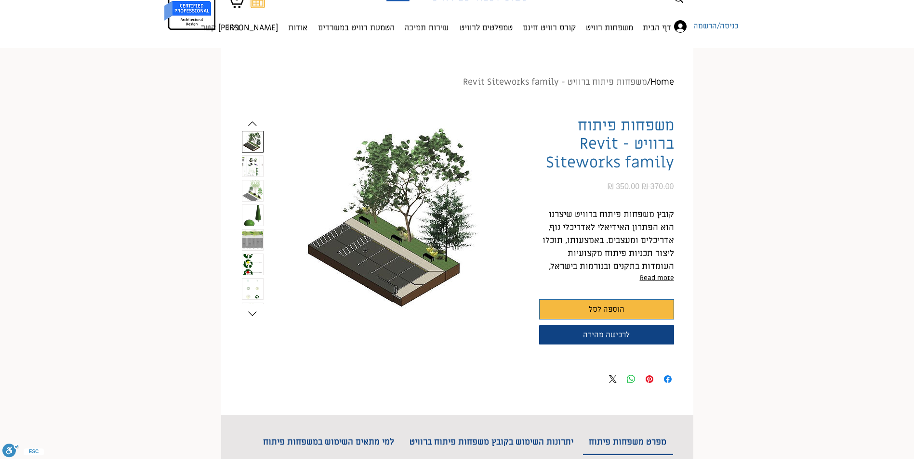
scroll to position [48, 0]
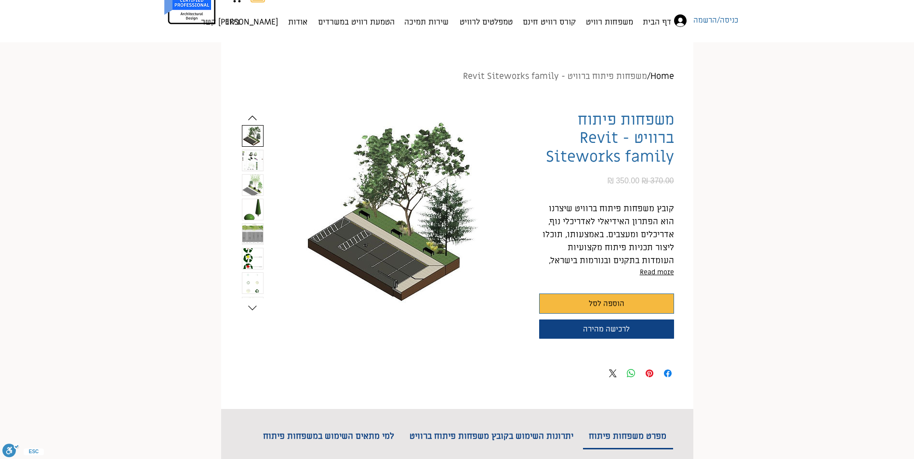
click at [248, 158] on img "2 / 8" at bounding box center [252, 160] width 21 height 21
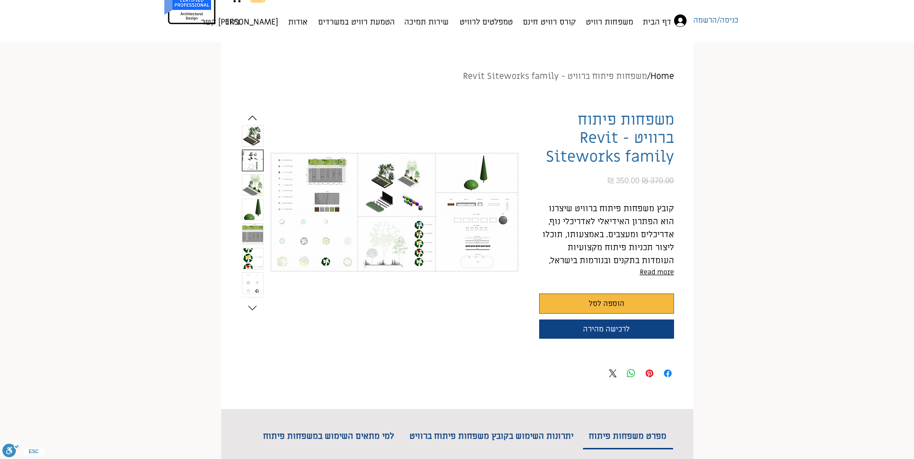
click at [250, 180] on img "3 / 8" at bounding box center [252, 185] width 21 height 21
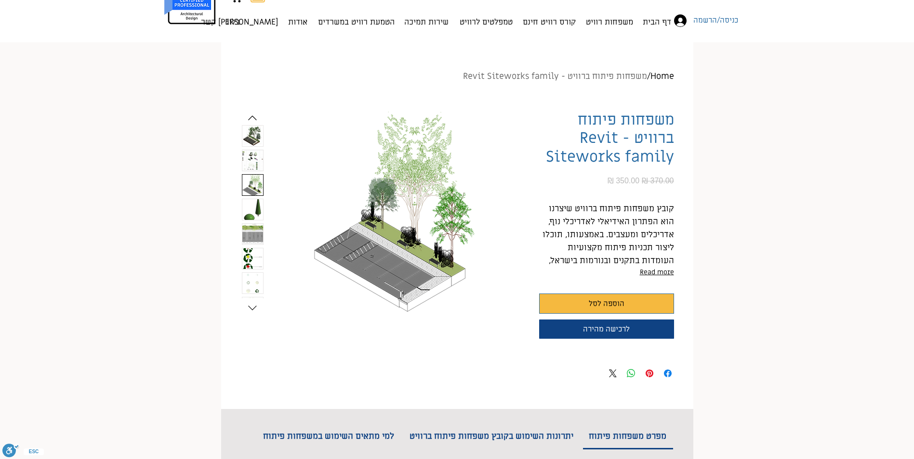
click at [250, 205] on img "4 / 8" at bounding box center [252, 209] width 21 height 21
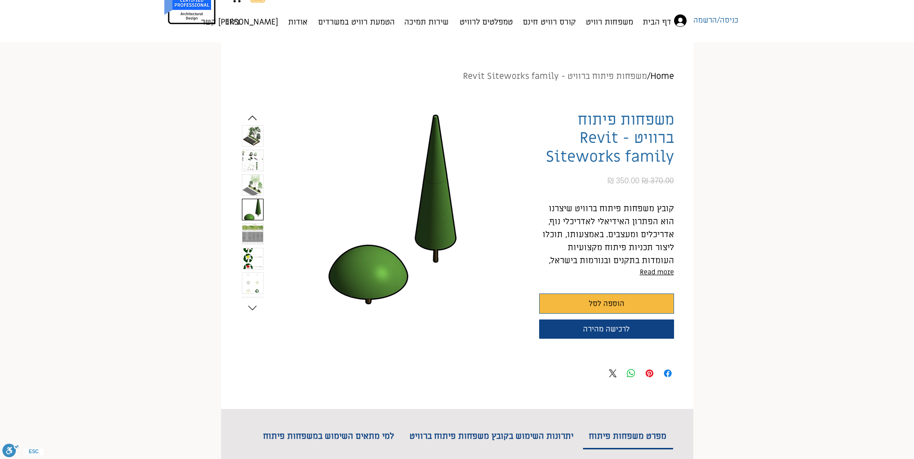
click at [253, 235] on img "5 / 8" at bounding box center [252, 234] width 21 height 21
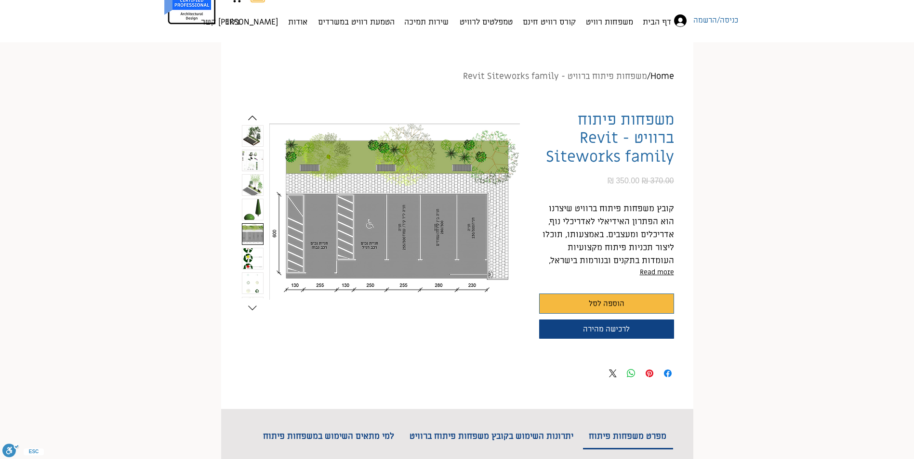
click at [254, 258] on img "6 / 8" at bounding box center [252, 258] width 21 height 21
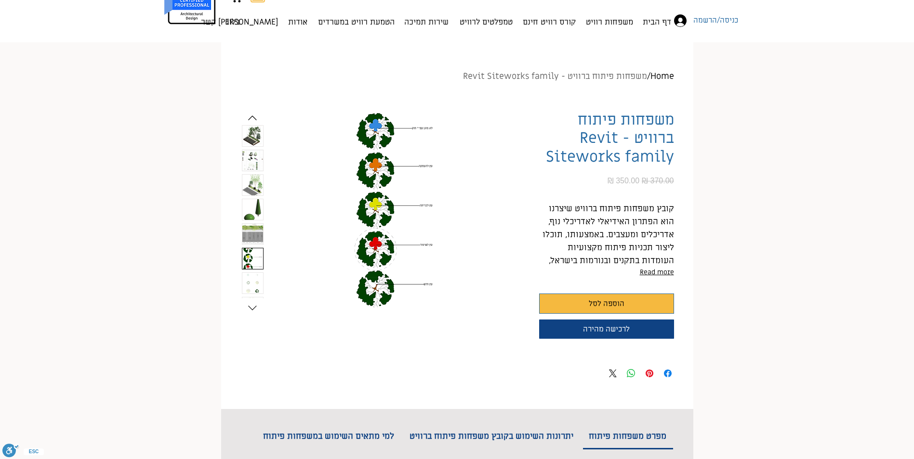
click at [253, 277] on img "7 / 8" at bounding box center [252, 283] width 21 height 21
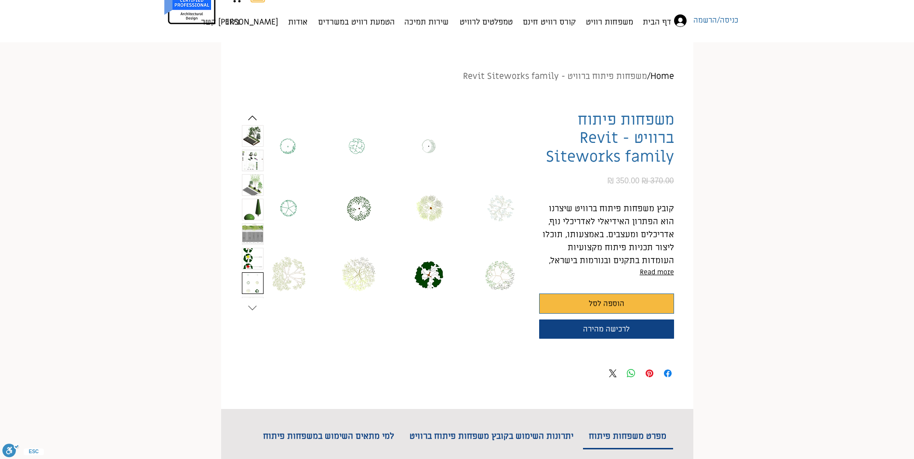
click at [251, 310] on icon "Next slide" at bounding box center [252, 308] width 14 height 14
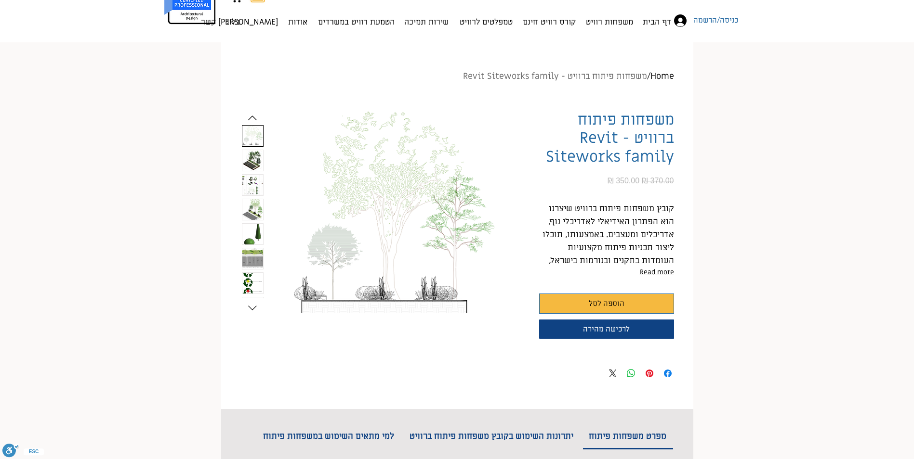
click at [251, 157] on img "1 / 8" at bounding box center [252, 160] width 21 height 21
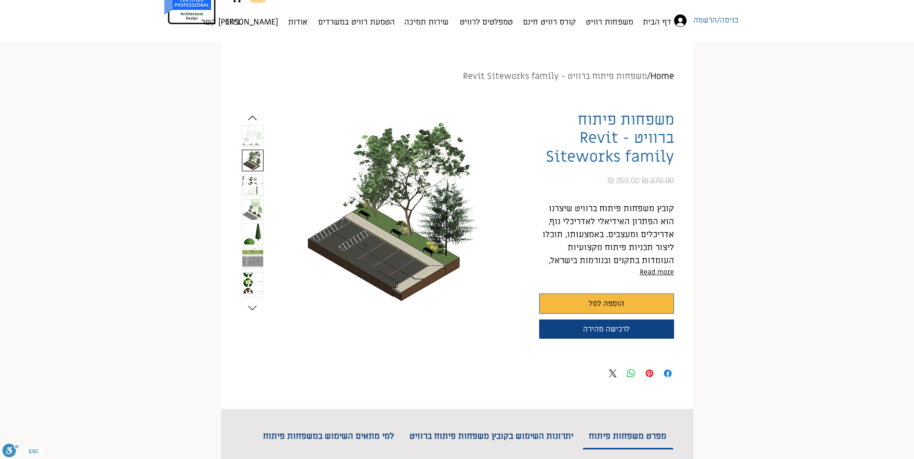
click at [250, 179] on img "2 / 8" at bounding box center [252, 185] width 21 height 21
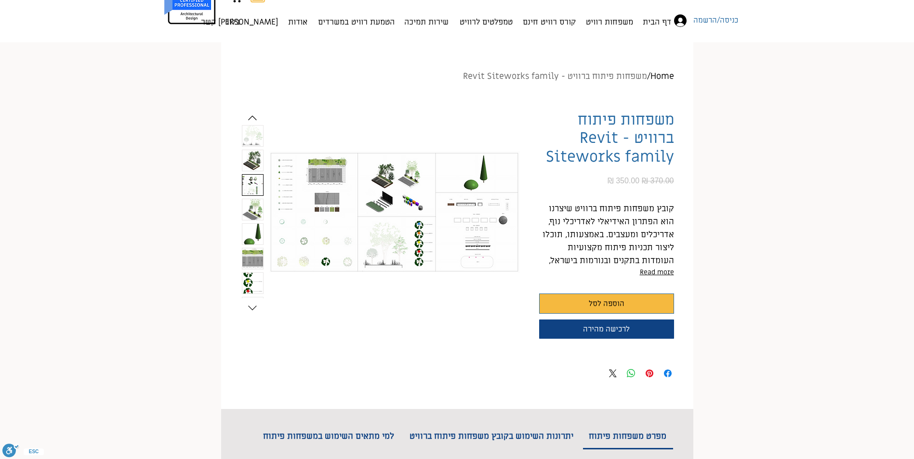
click at [250, 205] on img "3 / 8" at bounding box center [252, 209] width 21 height 21
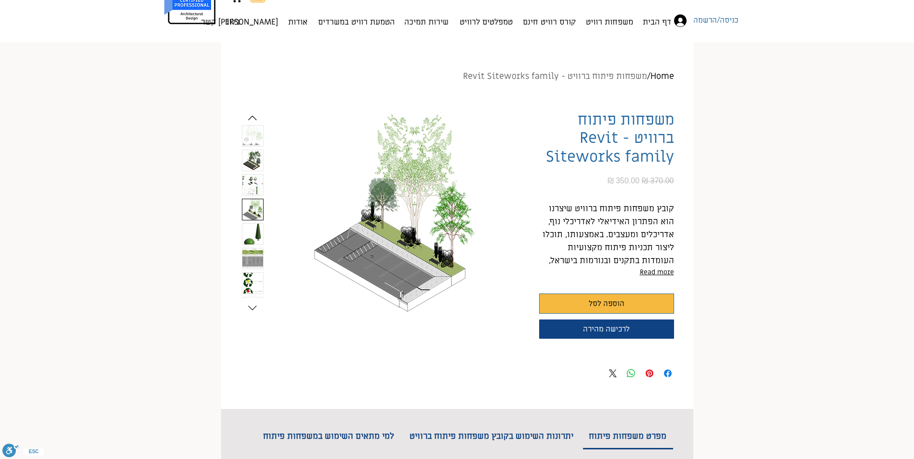
click at [252, 229] on img "4 / 8" at bounding box center [252, 234] width 21 height 21
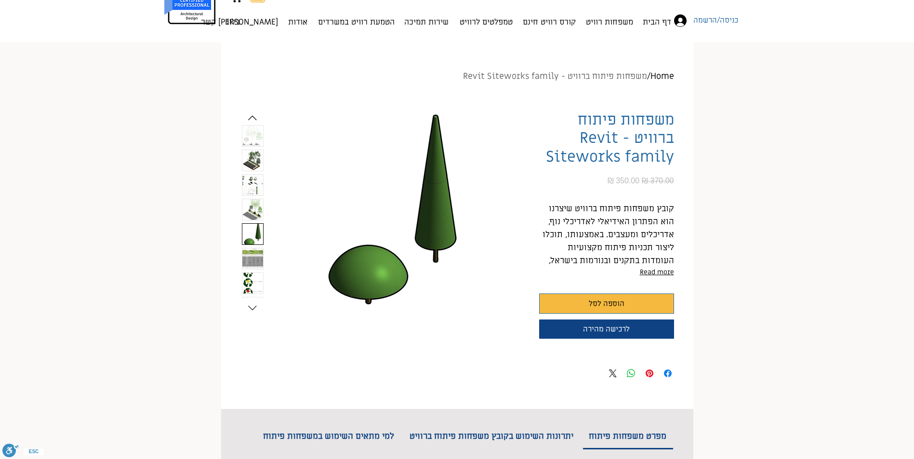
click at [248, 271] on div "main content" at bounding box center [253, 210] width 22 height 171
drag, startPoint x: 248, startPoint y: 271, endPoint x: 248, endPoint y: 303, distance: 31.8
click at [248, 303] on icon "Next slide" at bounding box center [252, 308] width 14 height 14
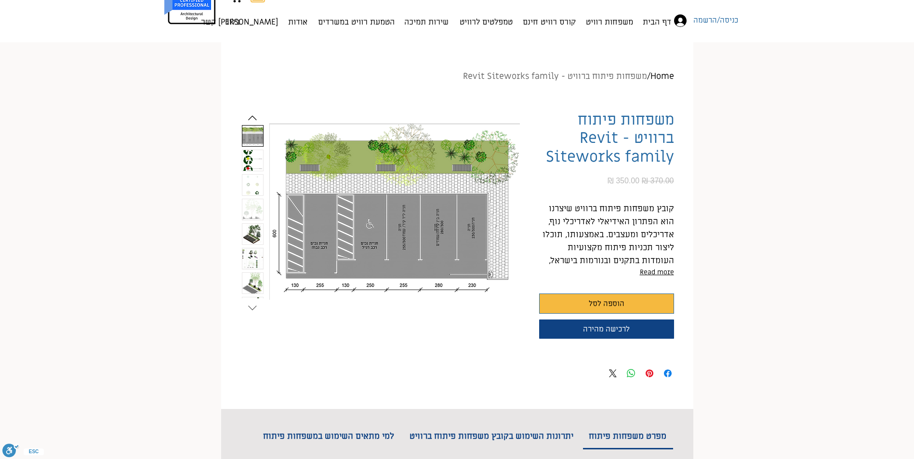
click at [252, 309] on icon "Next slide" at bounding box center [252, 308] width 14 height 14
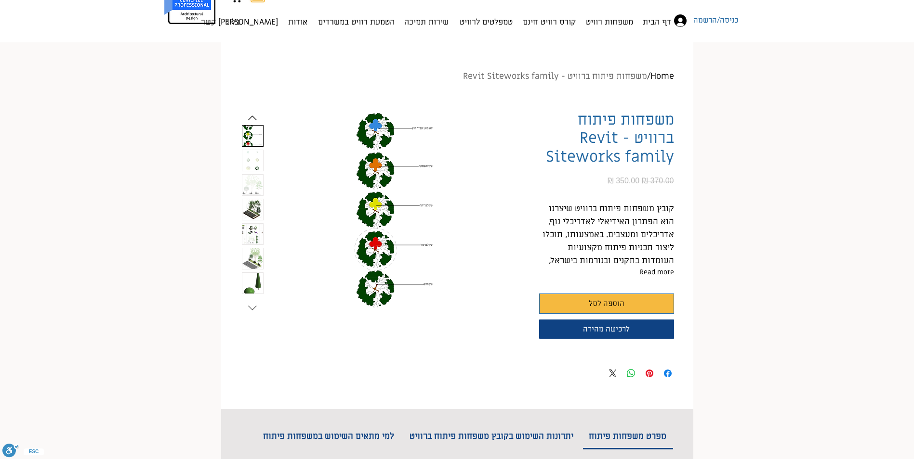
click at [252, 309] on icon "Next slide" at bounding box center [252, 308] width 14 height 14
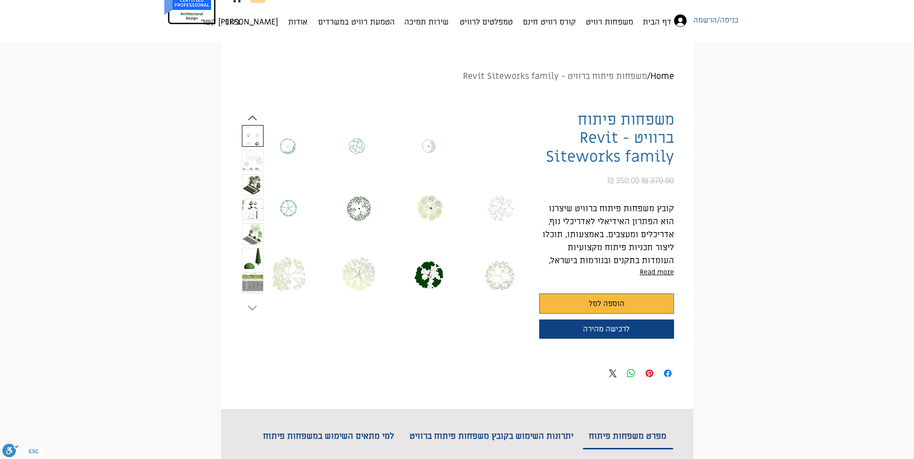
click at [252, 309] on icon "Next slide" at bounding box center [252, 308] width 14 height 14
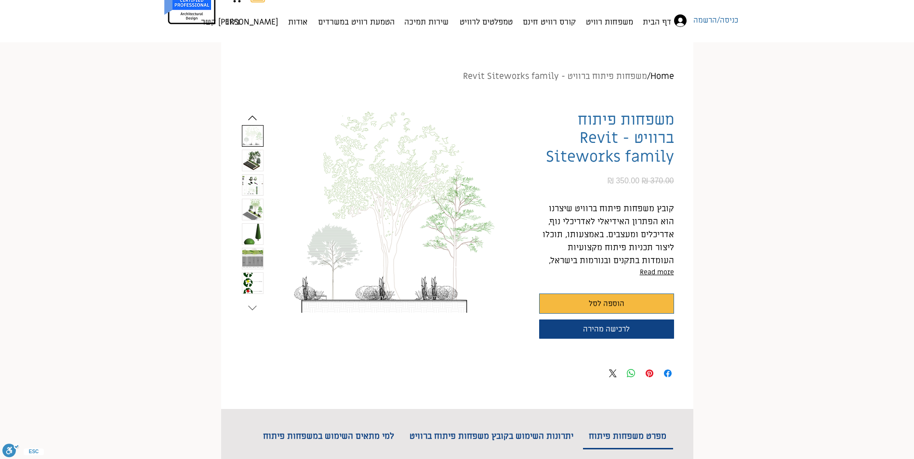
click at [252, 309] on icon "Next slide" at bounding box center [252, 308] width 14 height 14
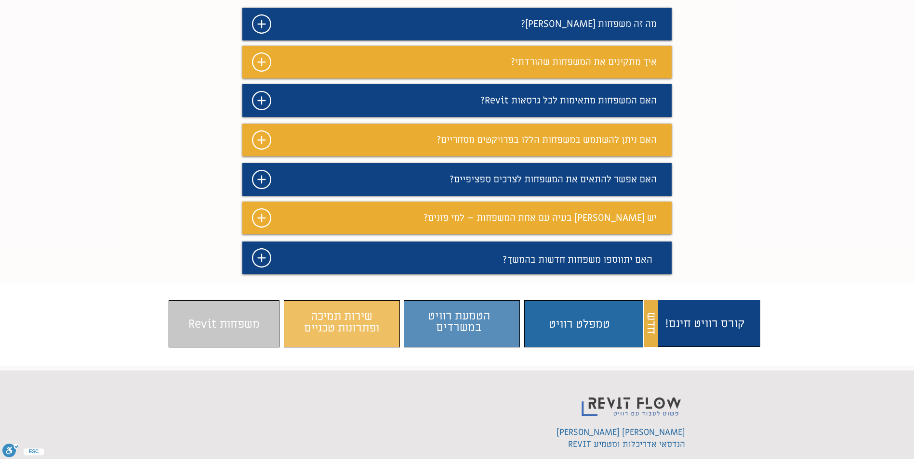
scroll to position [819, 0]
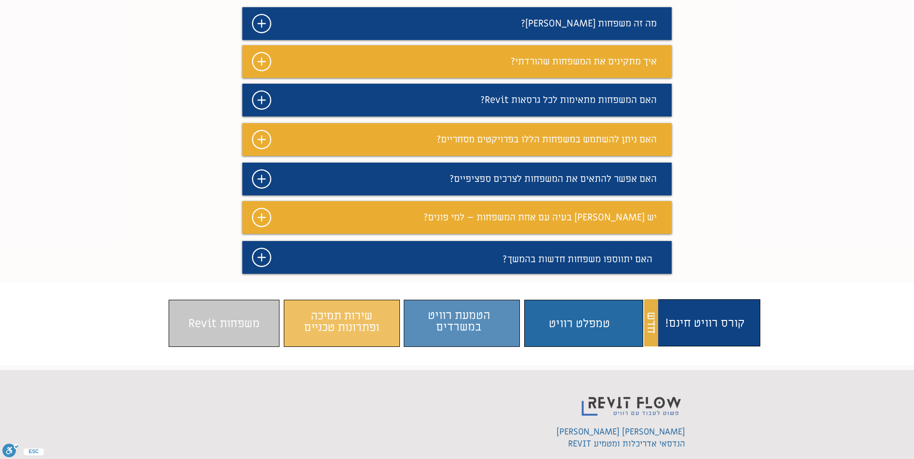
click at [260, 71] on icon "#comp-maf1xbxd svg [data-color="1"] {fill: #FFFFFF;}" at bounding box center [261, 61] width 19 height 19
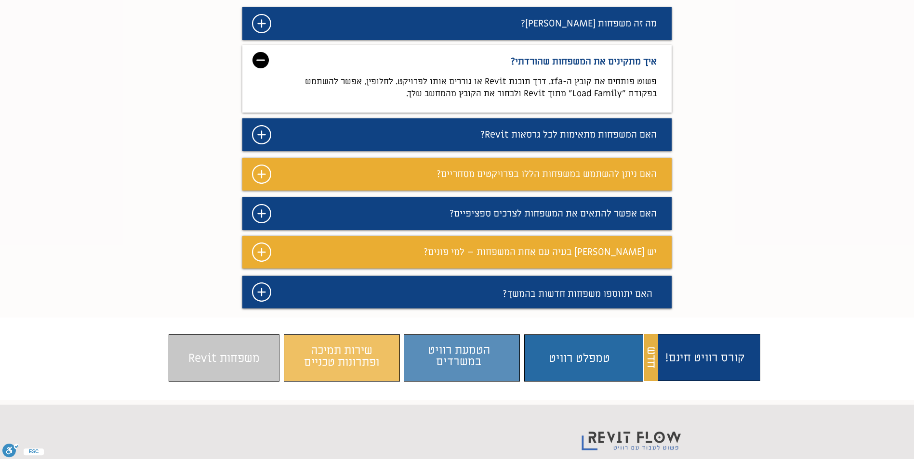
click at [259, 68] on img "מצגת" at bounding box center [260, 60] width 16 height 16
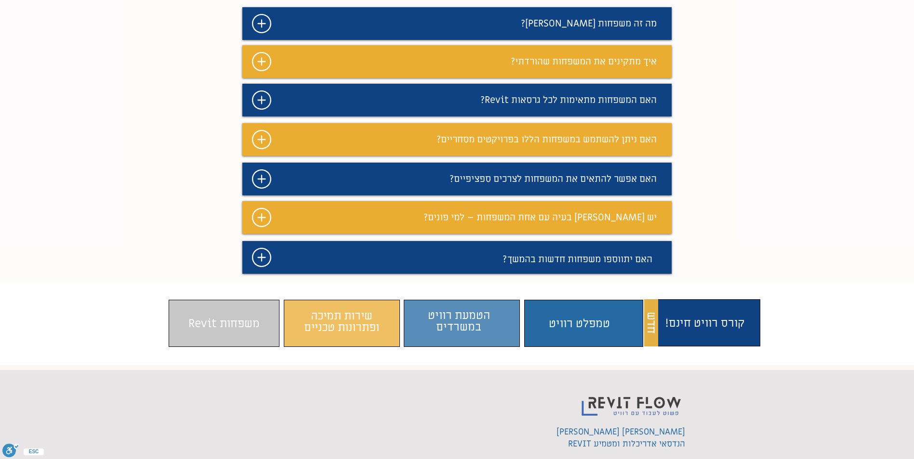
click at [256, 110] on icon "#comp-maf1xbxw svg [data-color="1"] {fill: #FFFFFF;}" at bounding box center [261, 100] width 19 height 19
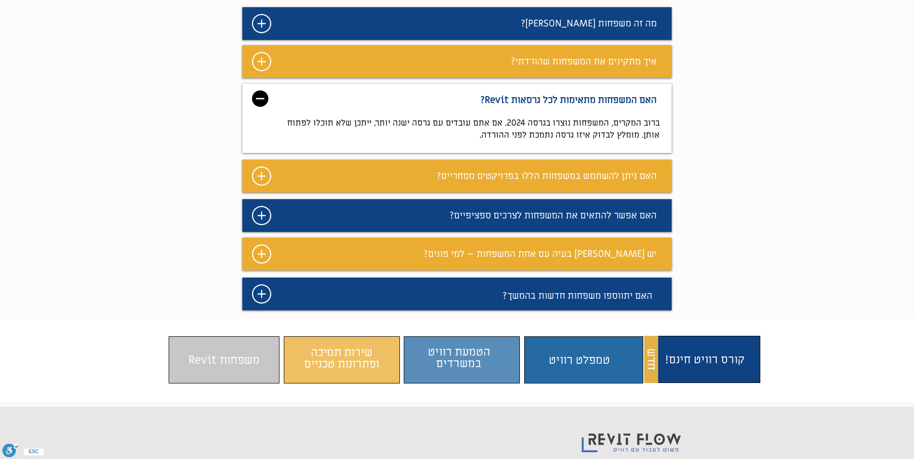
click at [256, 107] on img "מצגת" at bounding box center [260, 99] width 16 height 16
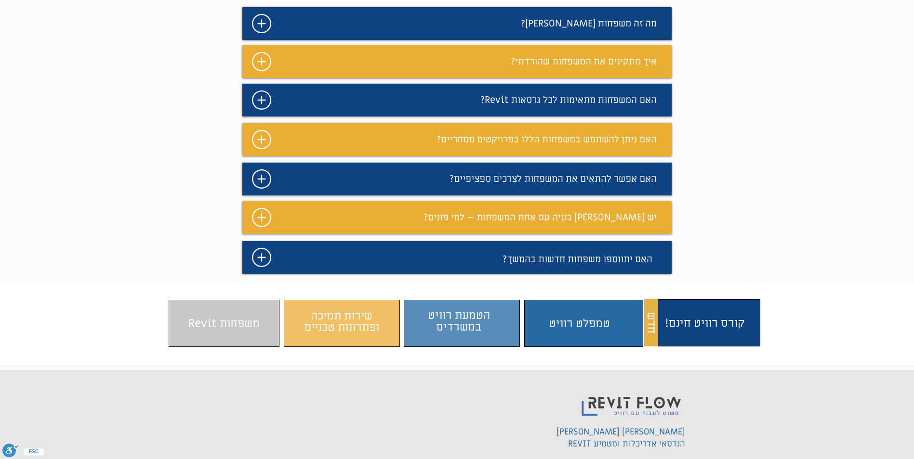
click at [261, 149] on icon "מצגת" at bounding box center [261, 139] width 19 height 19
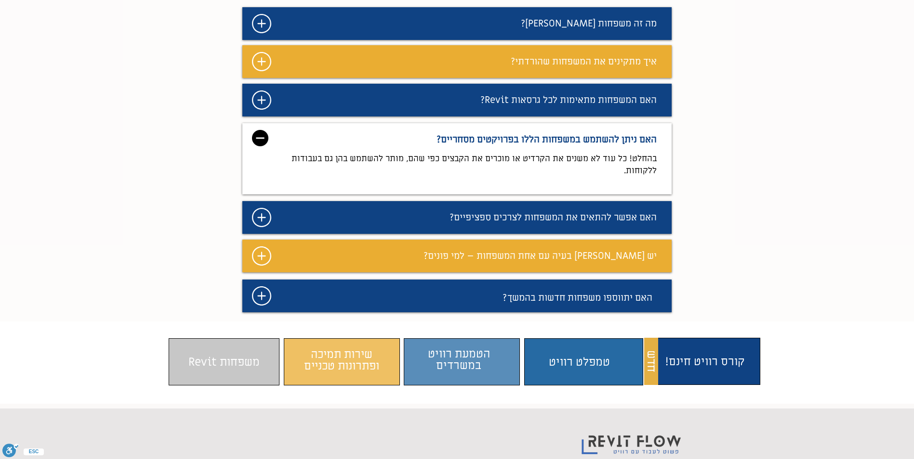
click at [261, 146] on img "מצגת" at bounding box center [260, 138] width 16 height 16
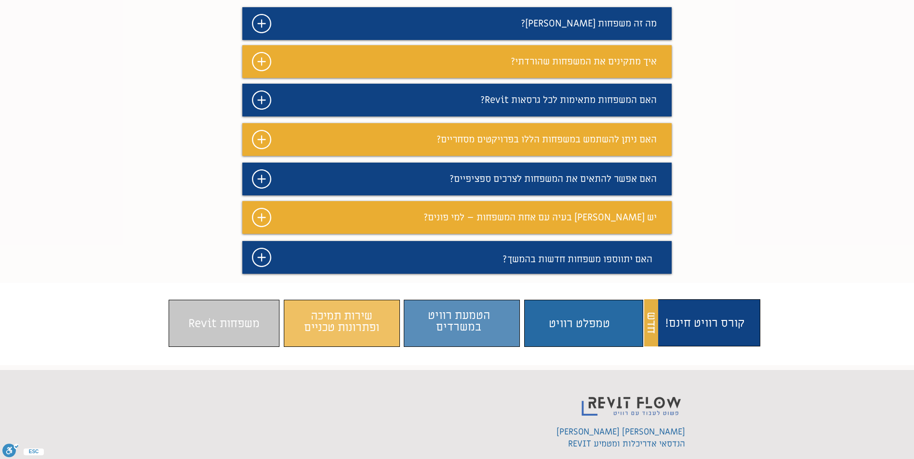
click at [256, 189] on icon "#comp-maf1xbyy svg [data-color="1"] {fill: #FFFFFF;}" at bounding box center [261, 179] width 19 height 19
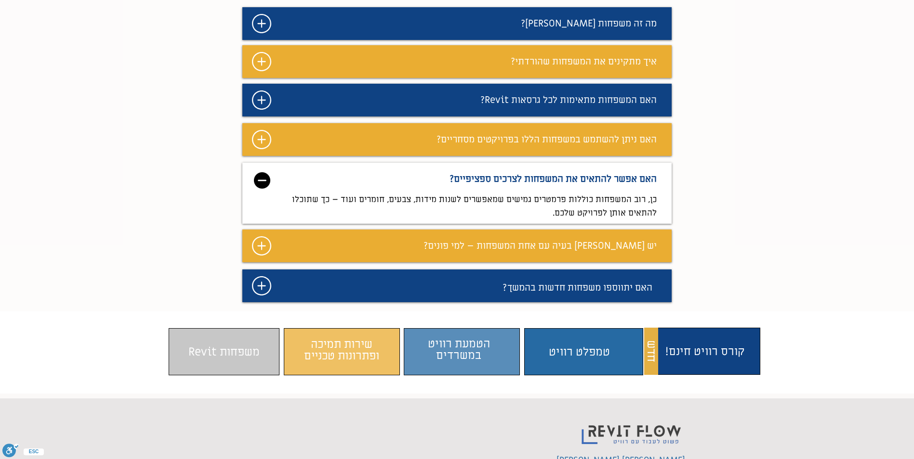
click at [262, 189] on img "מצגת" at bounding box center [262, 180] width 16 height 16
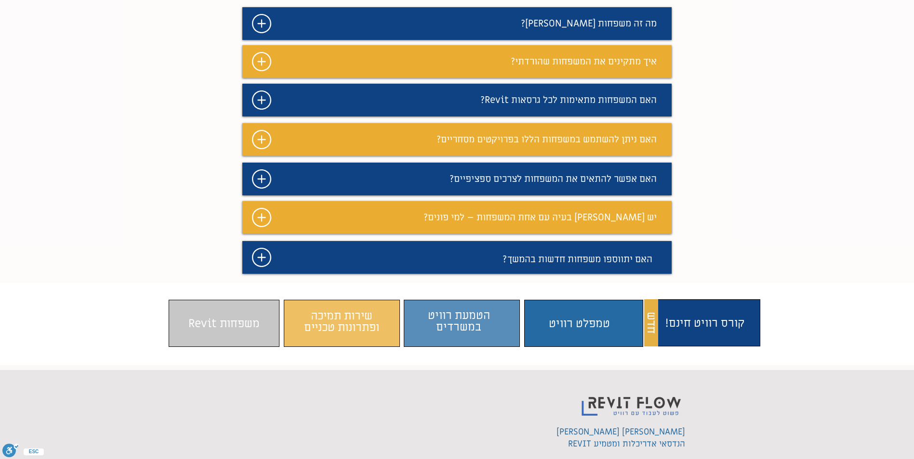
click at [260, 227] on icon "מצגת" at bounding box center [261, 217] width 19 height 19
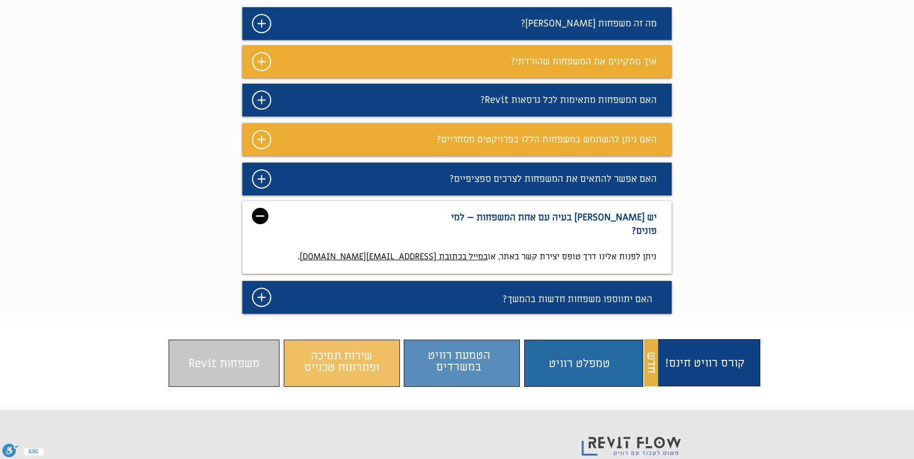
click at [260, 224] on img "מצגת" at bounding box center [260, 216] width 16 height 16
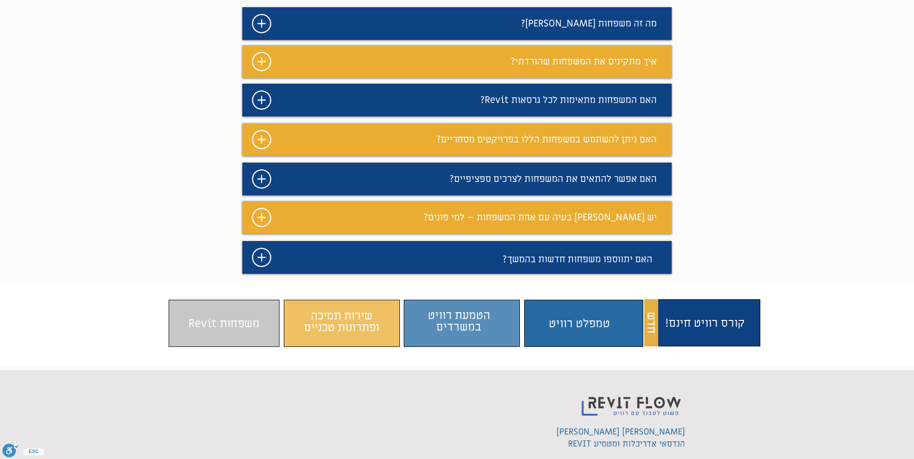
click at [266, 267] on icon "#comp-maf1xc06 svg [data-color="1"] {fill: #FFFFFF;}" at bounding box center [261, 257] width 19 height 19
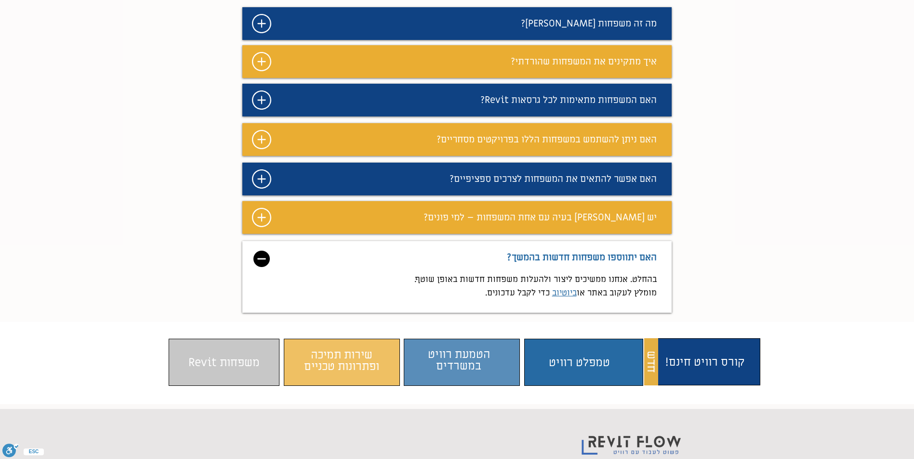
click at [266, 267] on img "מצגת" at bounding box center [261, 259] width 16 height 16
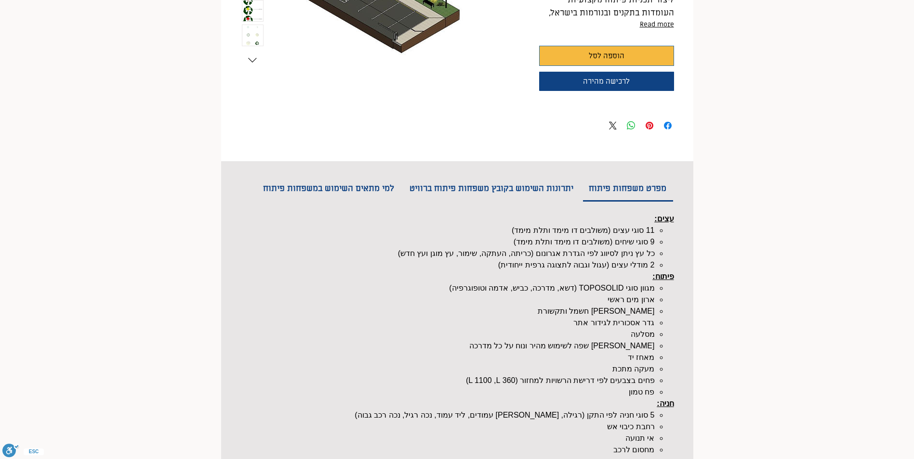
scroll to position [48, 0]
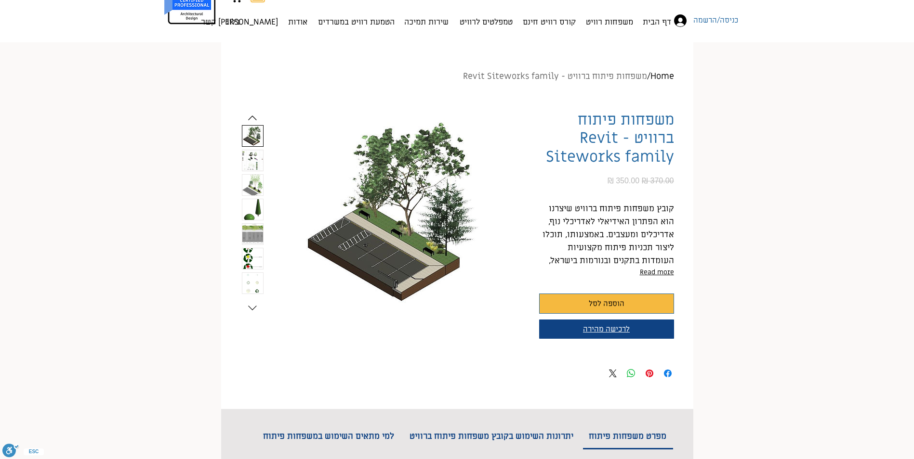
click at [614, 330] on span "לרכישה מהירה" at bounding box center [606, 330] width 47 height 10
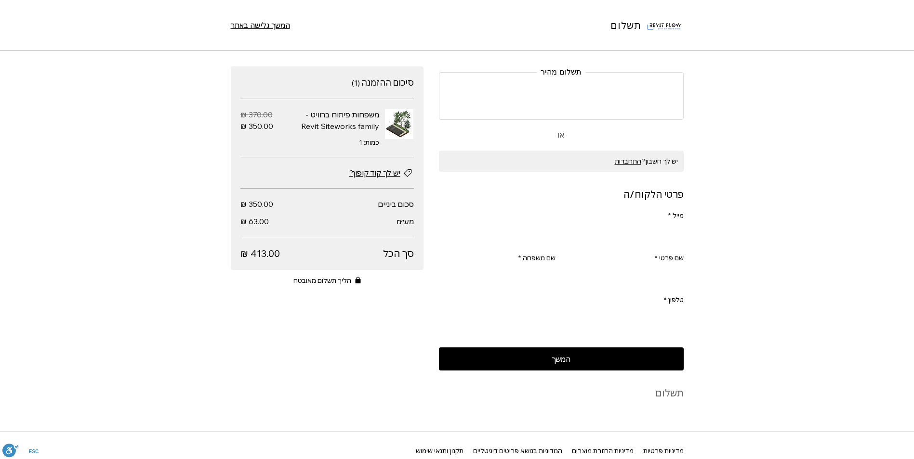
click at [640, 236] on input "מייל *" at bounding box center [563, 234] width 239 height 19
type input "[EMAIL_ADDRESS][DOMAIN_NAME]"
click at [644, 276] on input "שם פרטי *" at bounding box center [628, 276] width 111 height 19
type input "[PERSON_NAME]"
click at [526, 275] on input "שם משפחה *" at bounding box center [499, 276] width 111 height 19
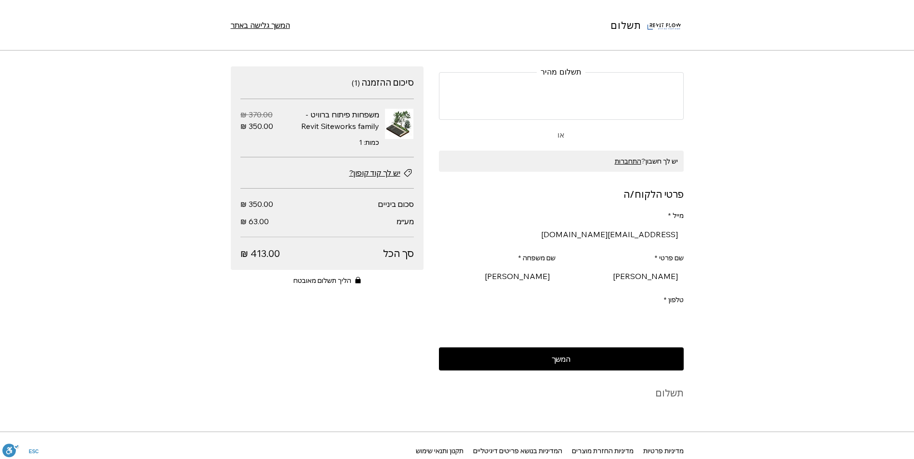
type input "[PERSON_NAME]"
click at [592, 321] on input "טלפון *" at bounding box center [563, 318] width 239 height 19
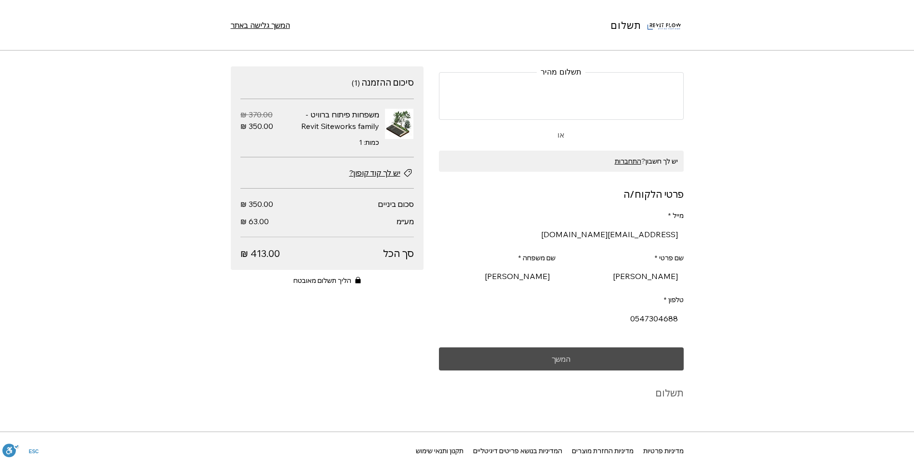
type input "0547304688"
click at [582, 371] on button "המשך" at bounding box center [561, 359] width 245 height 23
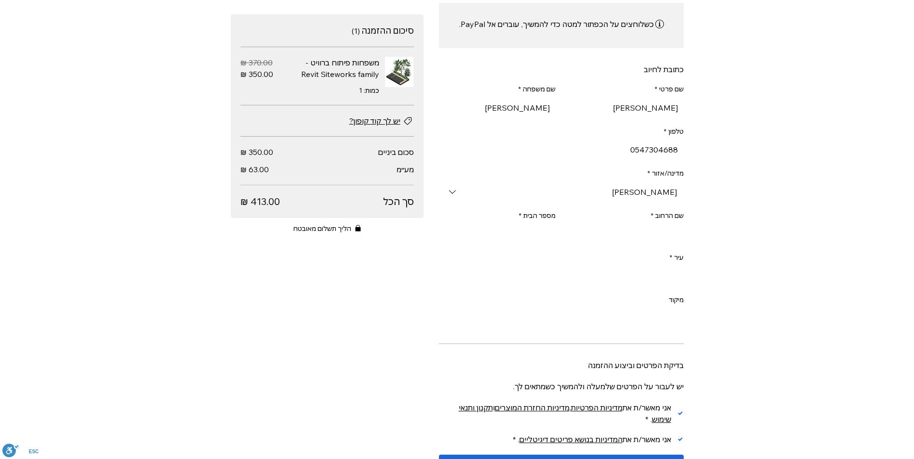
scroll to position [289, 0]
click at [614, 235] on input "שם הרחוב *" at bounding box center [625, 232] width 117 height 19
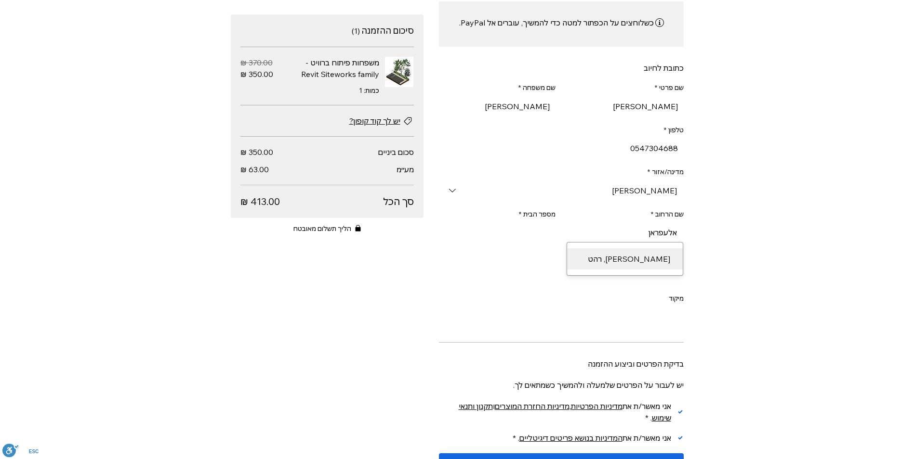
drag, startPoint x: 654, startPoint y: 266, endPoint x: 643, endPoint y: 266, distance: 11.1
click at [654, 265] on div "[PERSON_NAME], רהט" at bounding box center [625, 259] width 102 height 12
type input "אלע'[PERSON_NAME]"
type input "רהט"
type input "אלע'[PERSON_NAME]"
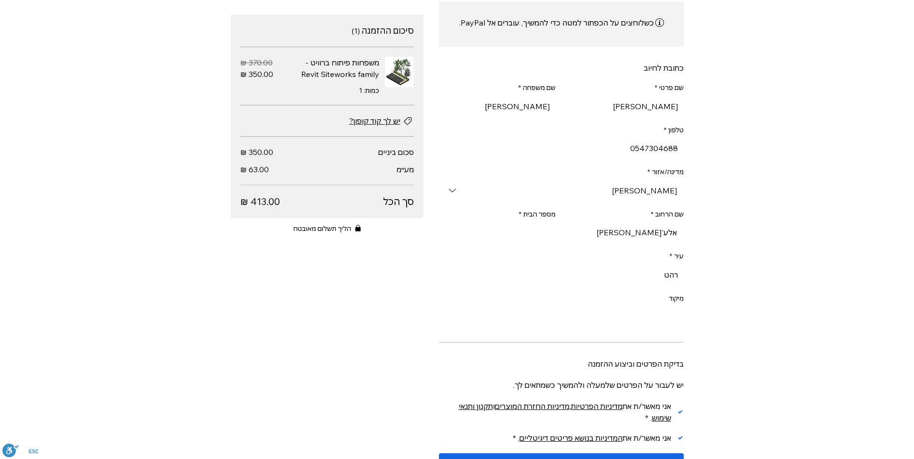
click at [535, 238] on input "מספר הבית *" at bounding box center [499, 232] width 111 height 19
type input "7"
click at [588, 315] on input "מיקוד" at bounding box center [563, 317] width 239 height 19
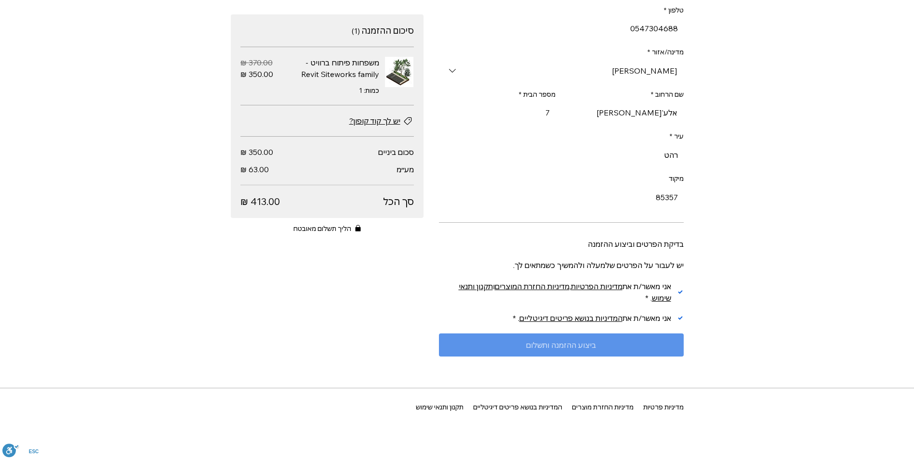
scroll to position [429, 0]
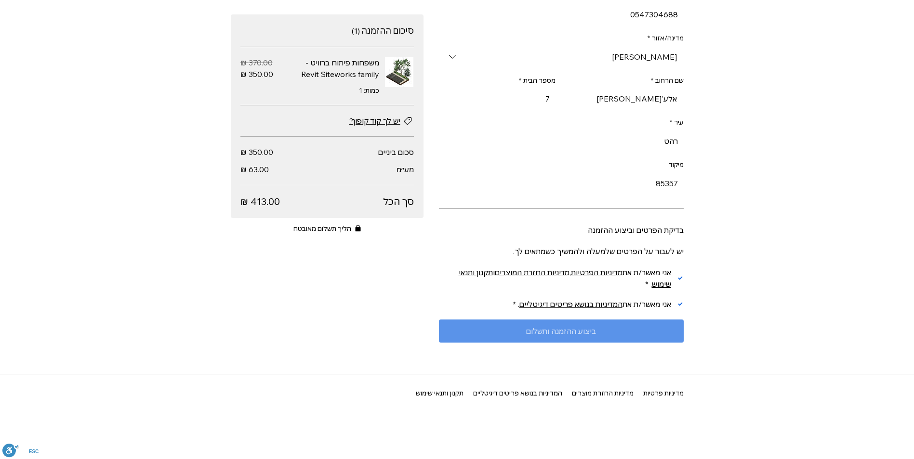
type input "85357"
click at [536, 330] on span "ביצוע ההזמנה ותשלום" at bounding box center [561, 331] width 70 height 8
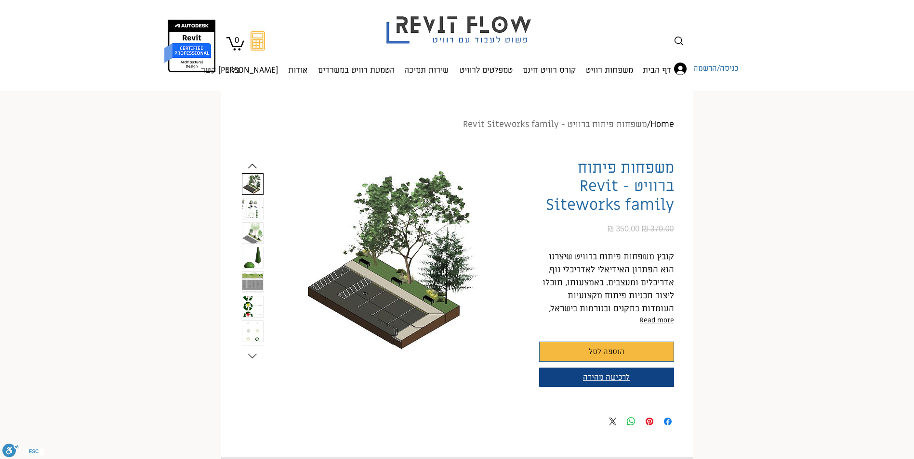
click at [590, 369] on button "לרכישה מהירה" at bounding box center [606, 377] width 135 height 19
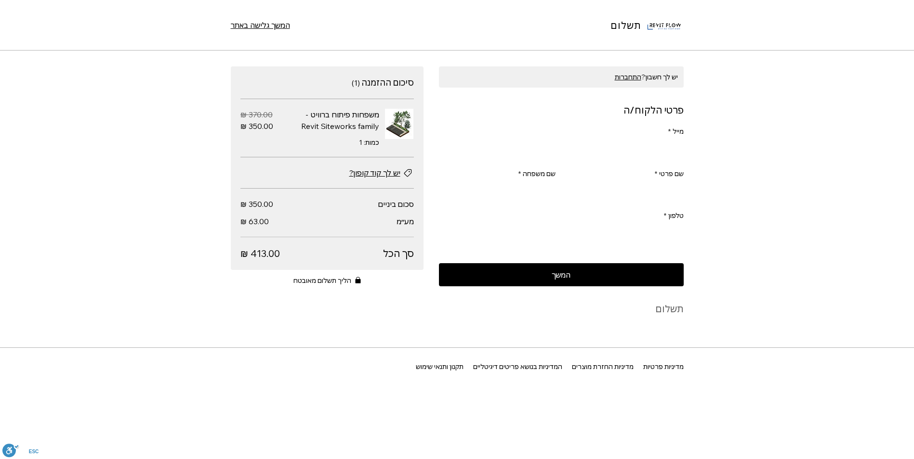
click at [651, 148] on input "מייל *" at bounding box center [563, 150] width 239 height 19
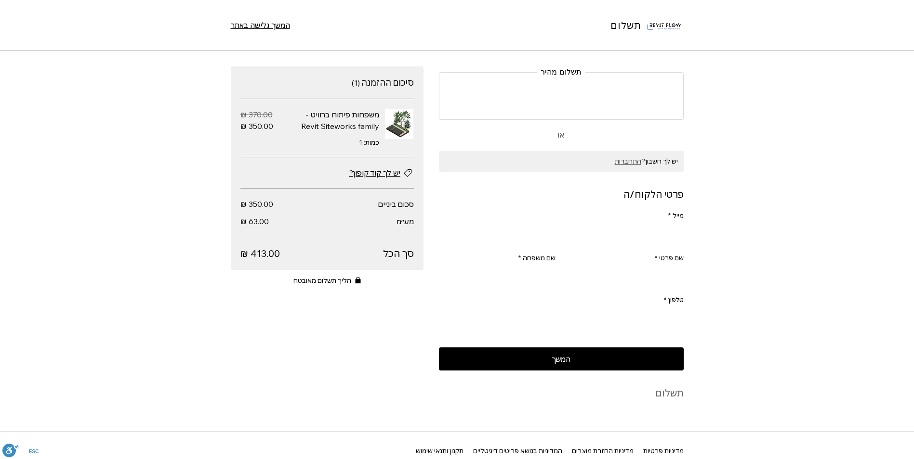
type input "[EMAIL_ADDRESS][DOMAIN_NAME]"
type input "[PERSON_NAME]"
type input "0547304688"
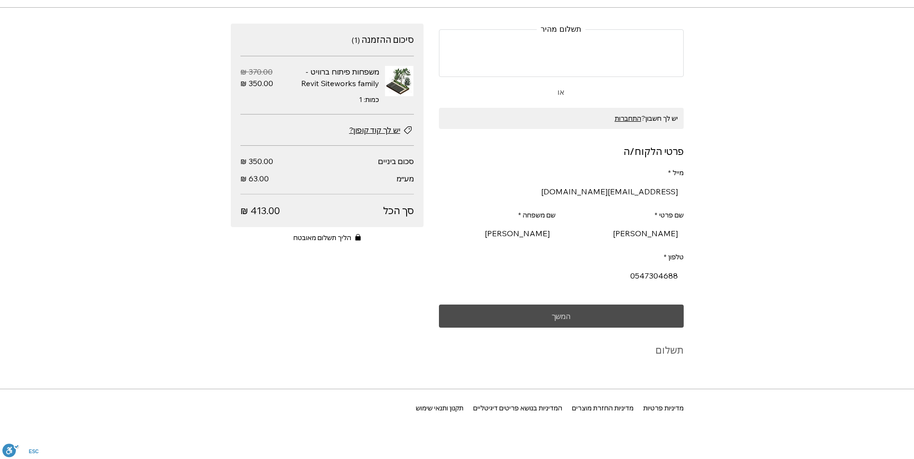
scroll to position [48, 0]
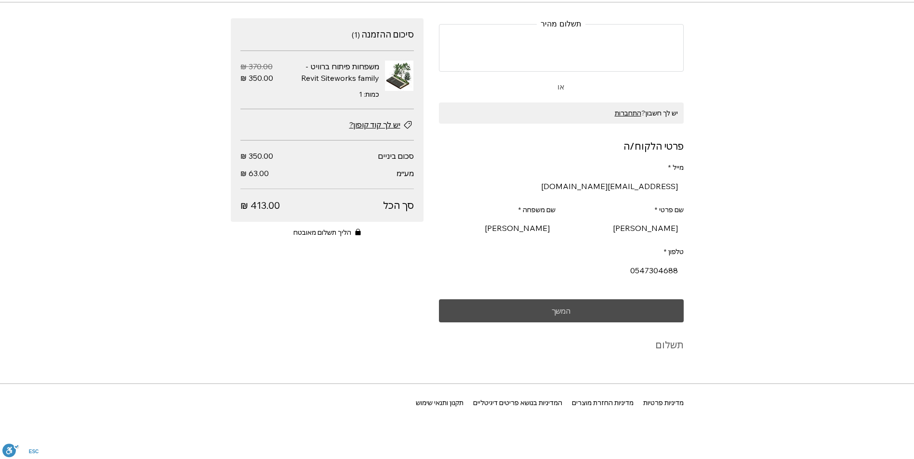
click at [583, 313] on button "המשך" at bounding box center [561, 311] width 245 height 23
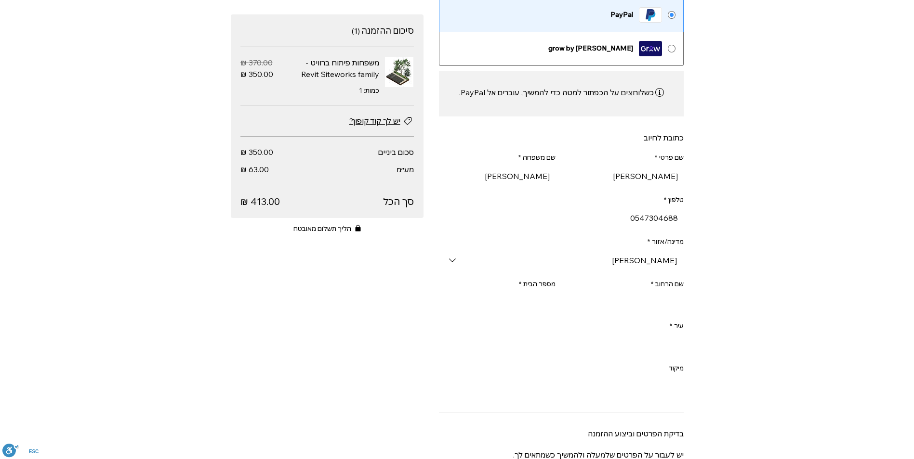
scroll to position [241, 0]
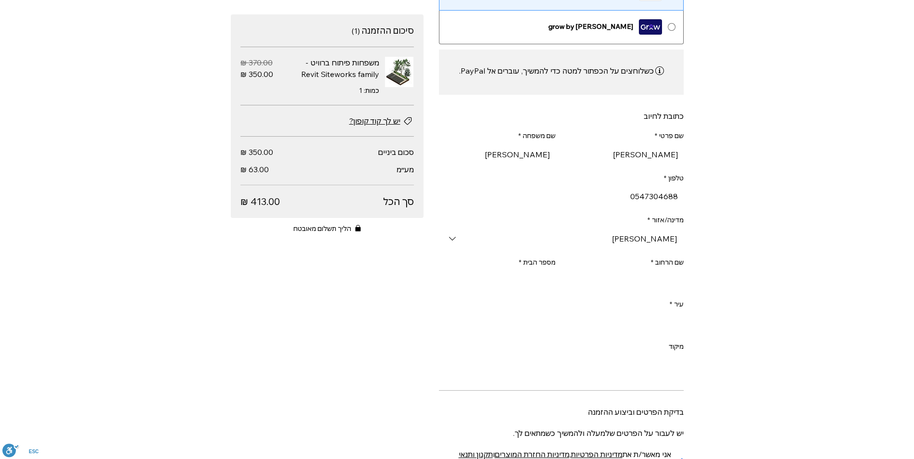
click at [613, 286] on input "שם הרחוב *" at bounding box center [625, 280] width 117 height 19
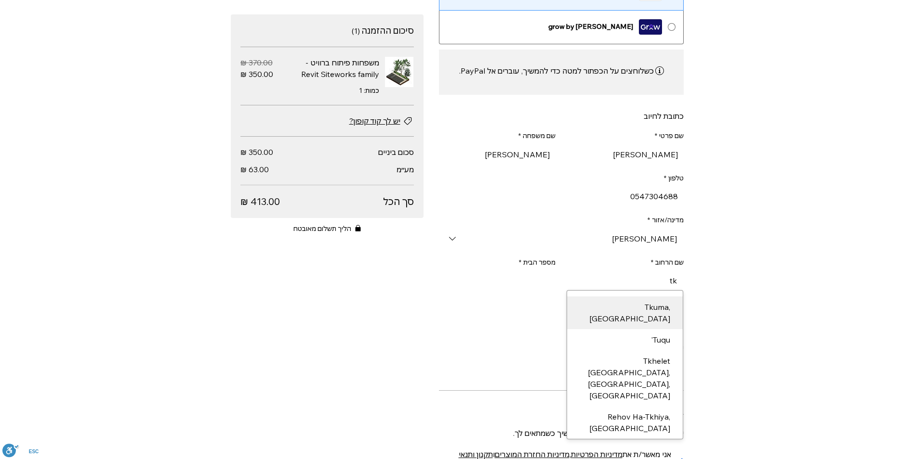
type input "t"
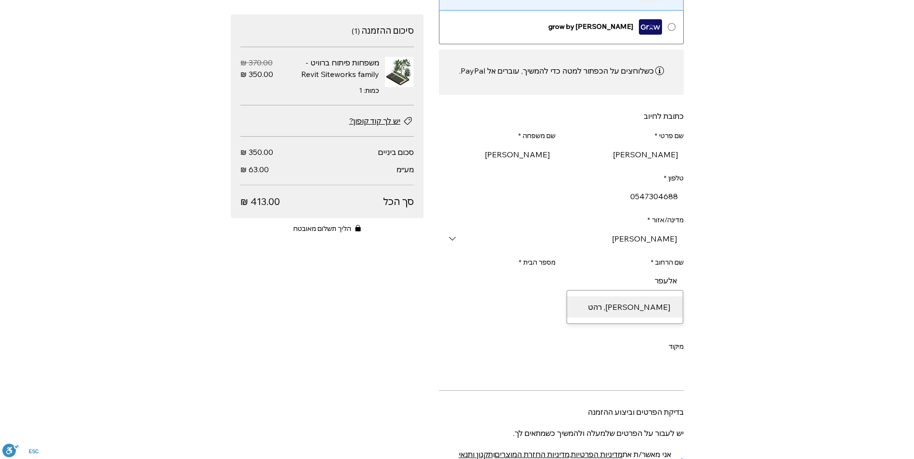
click at [627, 313] on div "[PERSON_NAME], רהט" at bounding box center [625, 307] width 102 height 12
type input "אלע'[PERSON_NAME]"
type input "רהט"
type input "אלע'[PERSON_NAME]"
click at [541, 285] on input "מספר הבית *" at bounding box center [499, 280] width 111 height 19
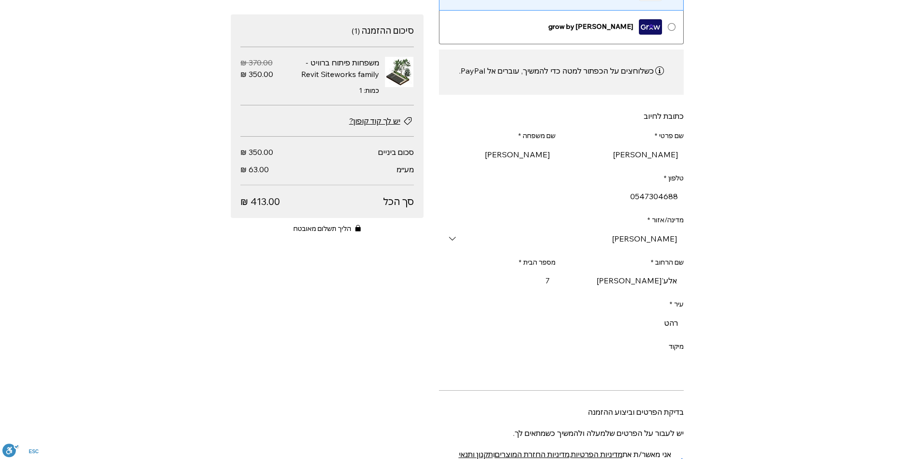
type input "7"
click at [624, 375] on input "מיקוד" at bounding box center [563, 365] width 239 height 19
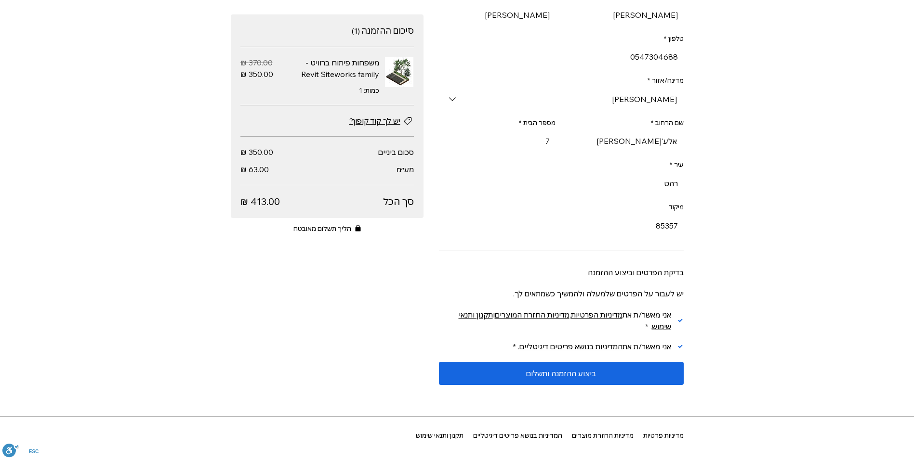
scroll to position [429, 0]
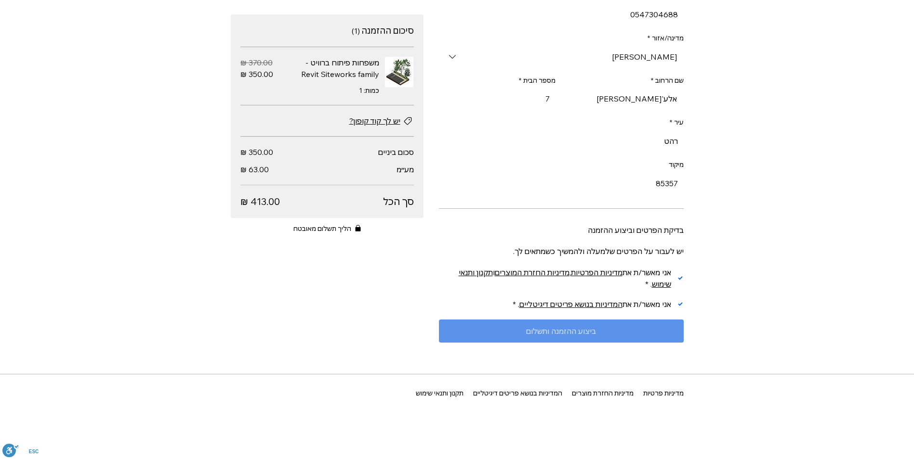
type input "85357"
click at [588, 330] on span "ביצוע ההזמנה ותשלום" at bounding box center [561, 331] width 70 height 8
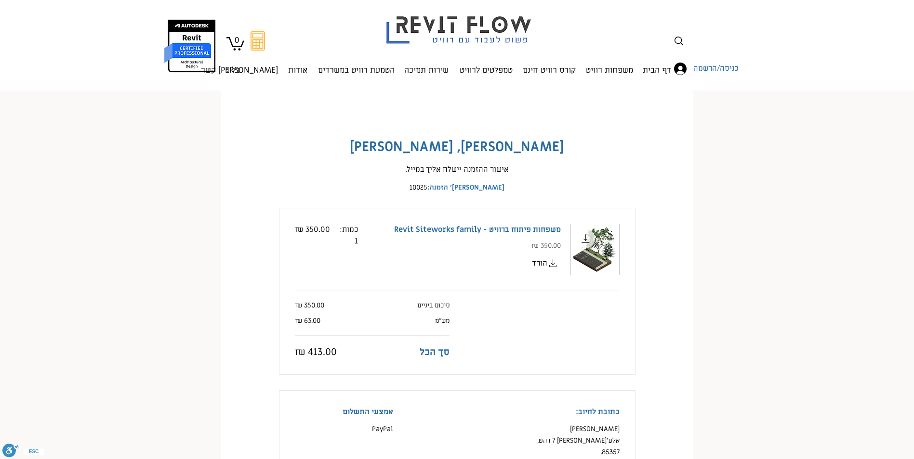
click at [546, 265] on span "הורד" at bounding box center [539, 264] width 15 height 12
click at [607, 170] on div "אישור ההזמנה יישלח אליך במייל." at bounding box center [457, 170] width 356 height 12
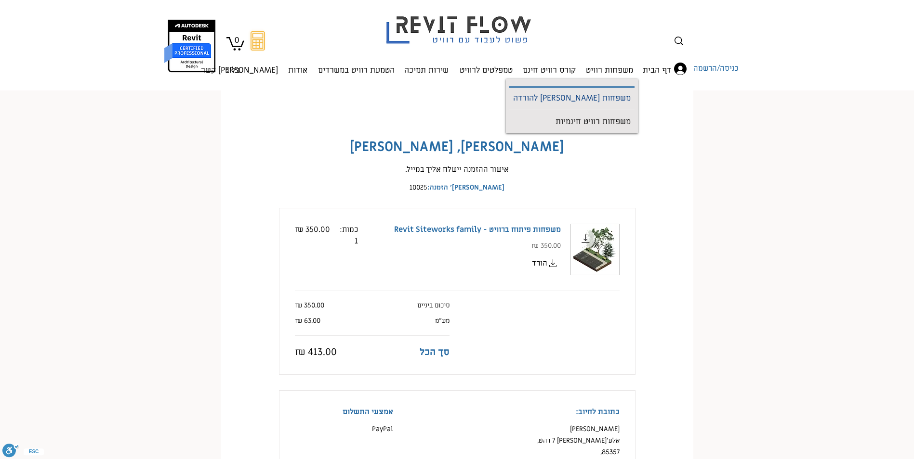
click at [609, 98] on p "משפחות [PERSON_NAME] להורדה" at bounding box center [571, 99] width 125 height 22
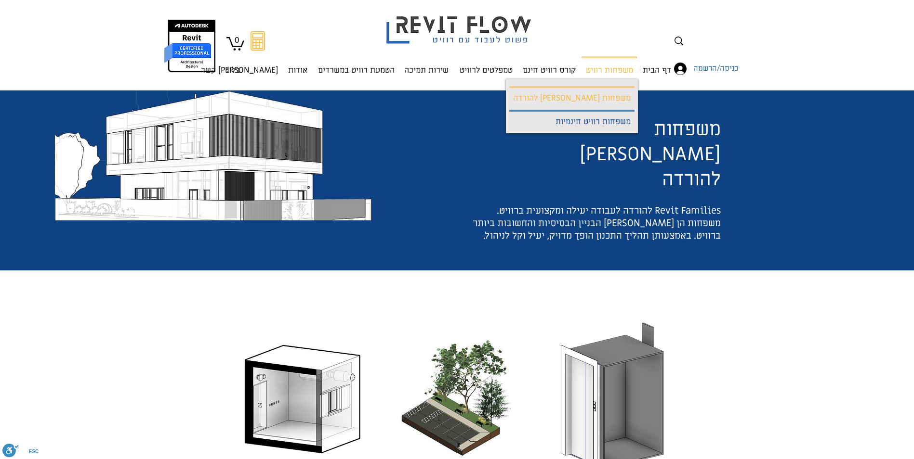
click at [603, 122] on p "משפחות רוויט חינמיות" at bounding box center [592, 123] width 83 height 22
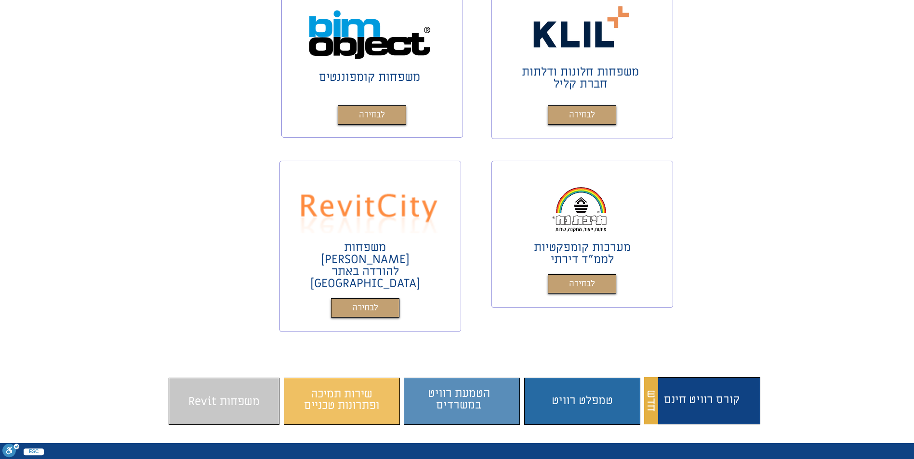
scroll to position [482, 0]
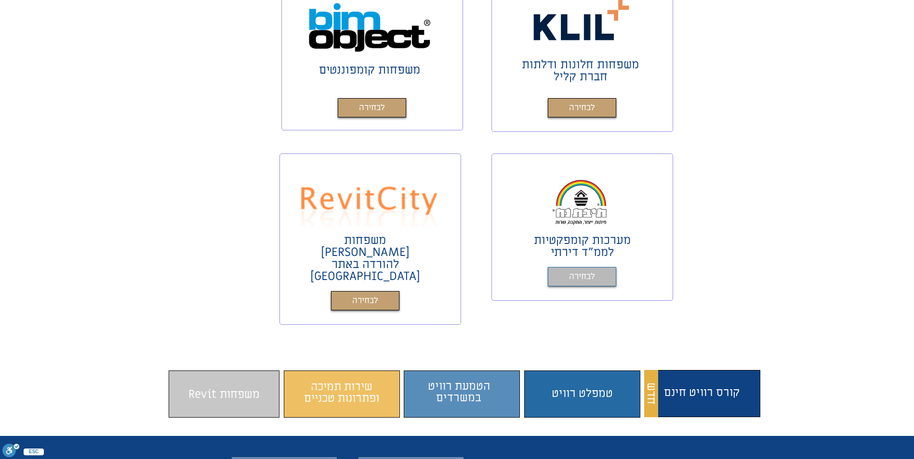
click at [562, 278] on link "לבחירה" at bounding box center [582, 276] width 68 height 19
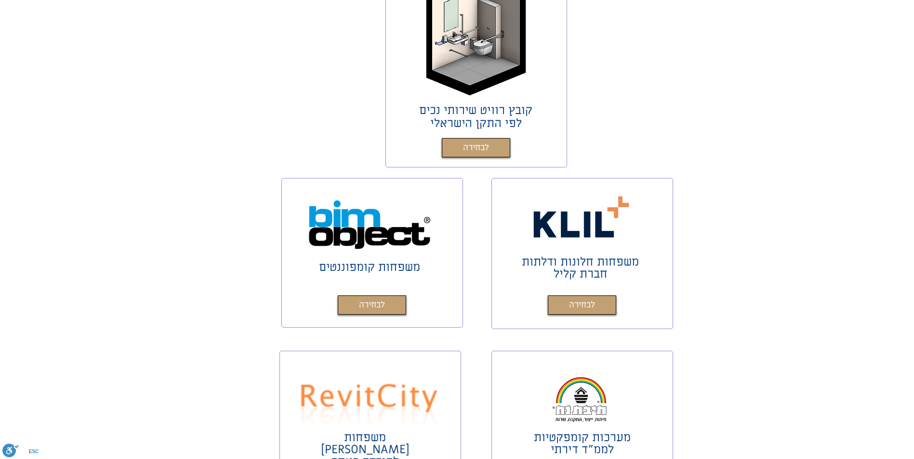
scroll to position [337, 0]
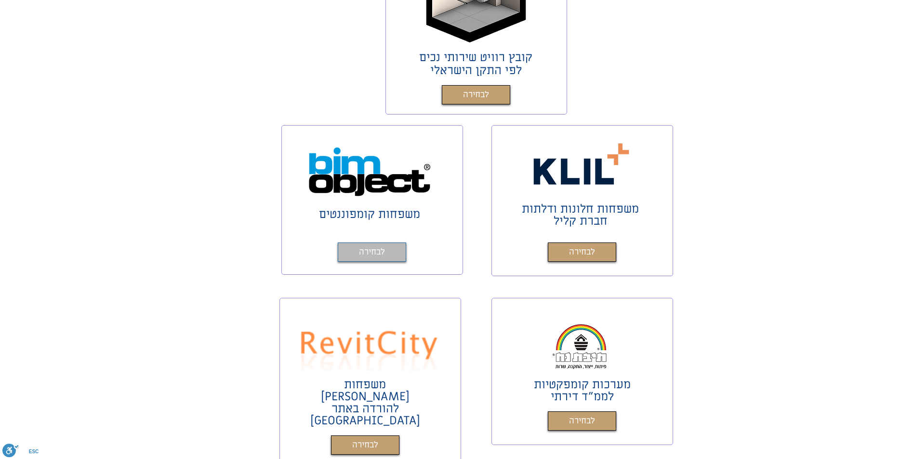
click at [362, 251] on span "לבחירה" at bounding box center [372, 253] width 26 height 14
